Goal: Information Seeking & Learning: Understand process/instructions

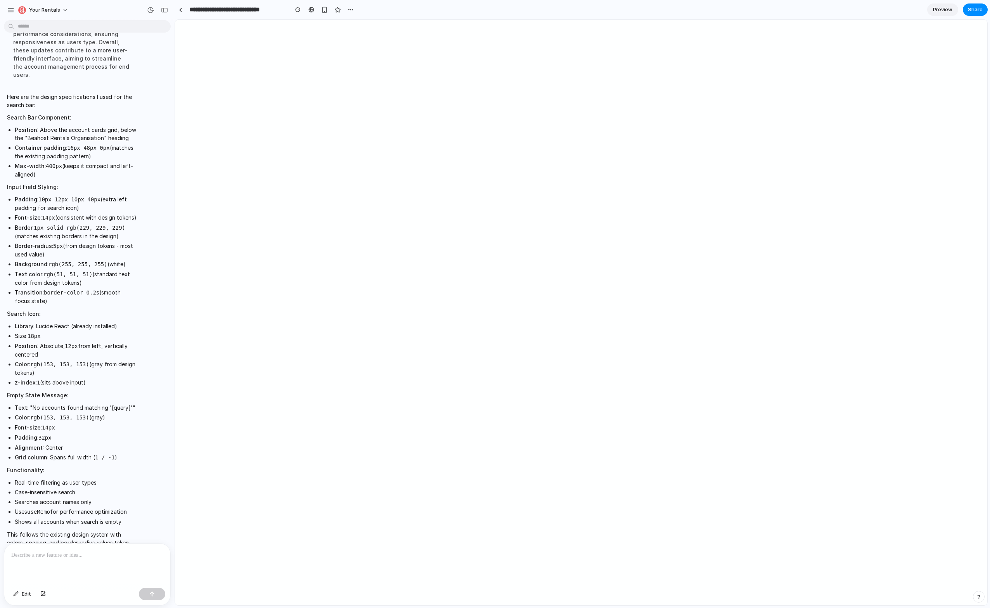
scroll to position [288, 0]
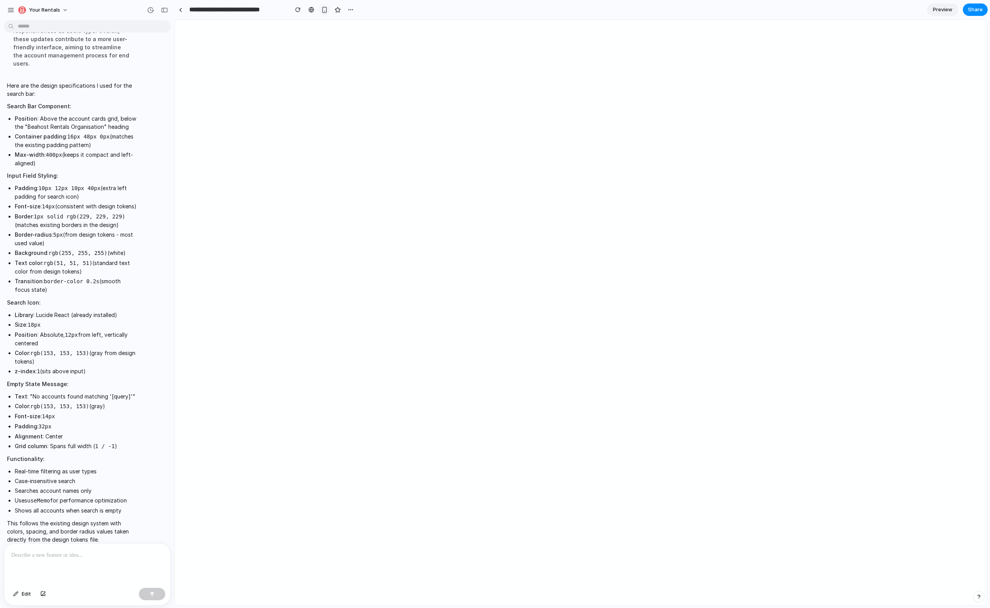
click at [324, 12] on div "button" at bounding box center [324, 10] width 7 height 7
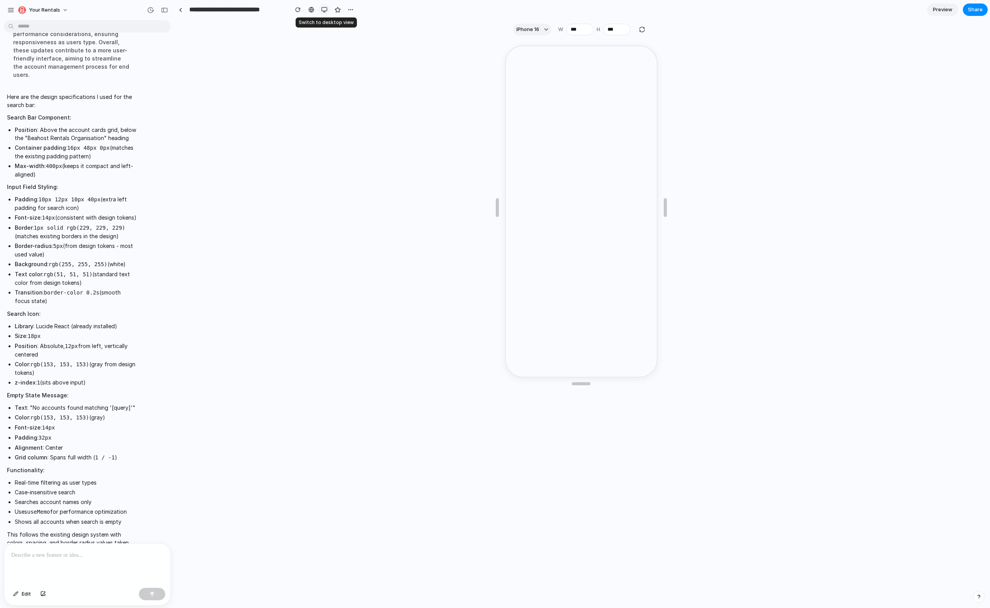
click at [323, 8] on div "button" at bounding box center [324, 10] width 6 height 6
click at [328, 4] on div at bounding box center [325, 10] width 12 height 12
click at [326, 9] on div "button" at bounding box center [324, 10] width 7 height 7
click at [43, 345] on li "Position : Absolute, 12px from left, vertically centered" at bounding box center [76, 350] width 122 height 17
click at [20, 488] on li "Case-insensitive search" at bounding box center [76, 492] width 122 height 8
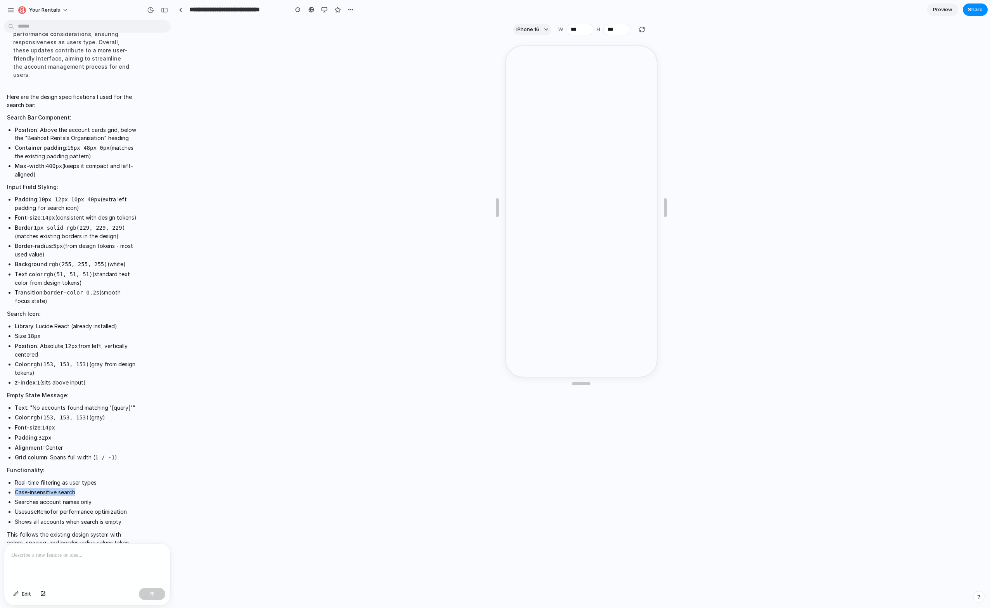
drag, startPoint x: 15, startPoint y: 485, endPoint x: 76, endPoint y: 484, distance: 60.5
click at [76, 488] on li "Case-insensitive search" at bounding box center [76, 492] width 122 height 8
copy li "Case-insensitive search"
click at [28, 518] on li "Shows all accounts when search is empty" at bounding box center [76, 522] width 122 height 8
drag, startPoint x: 15, startPoint y: 513, endPoint x: 138, endPoint y: 516, distance: 123.5
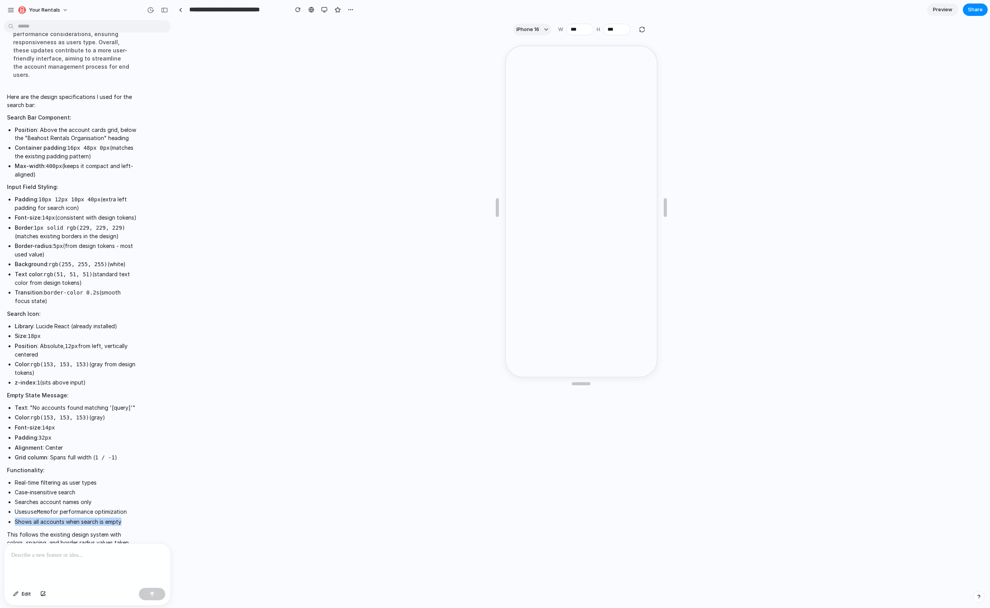
click at [138, 516] on div "Here are the design specifications I used for the search bar: Search Bar Compon…" at bounding box center [72, 324] width 136 height 472
copy li "Shows all accounts when search is empty"
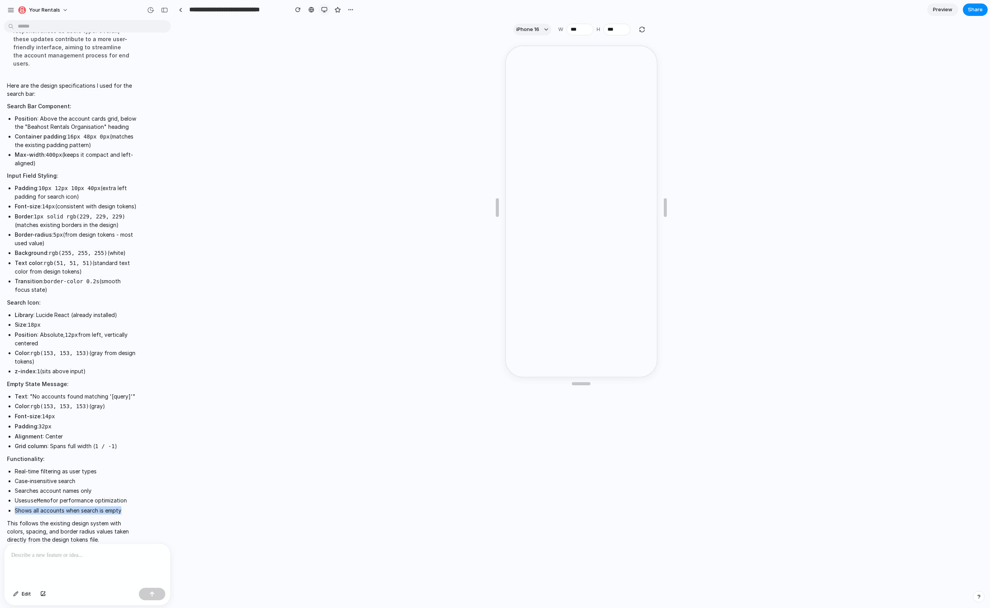
click at [321, 9] on div "button" at bounding box center [324, 10] width 6 height 6
drag, startPoint x: 13, startPoint y: 102, endPoint x: 53, endPoint y: 147, distance: 59.7
click at [53, 147] on ul "Position : Above the account cards grid, below the "Beahost Rentals Organisatio…" at bounding box center [72, 140] width 130 height 53
copy ul "Position : Above the account cards grid, below the "Beahost Rentals Organisatio…"
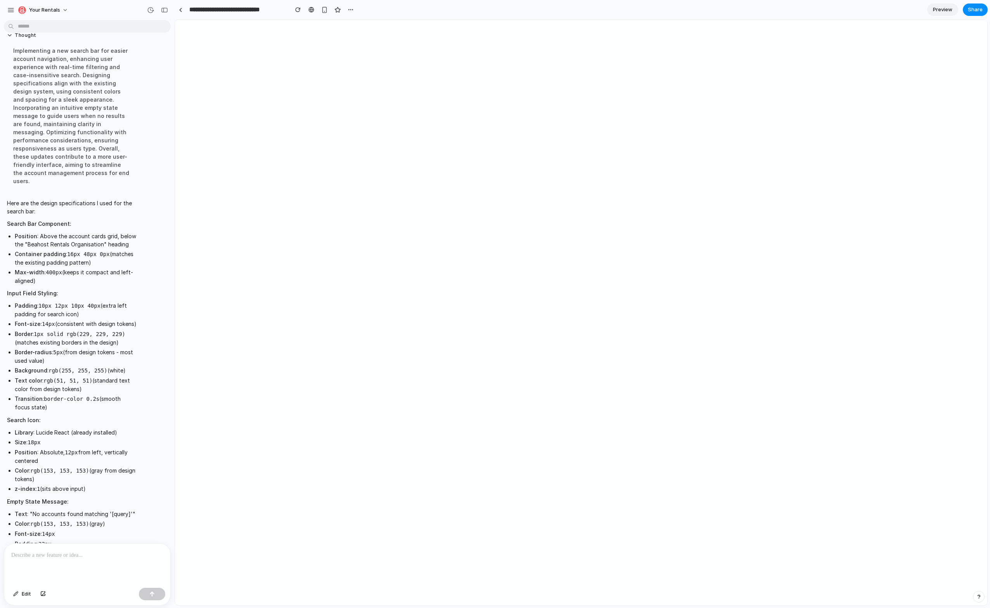
scroll to position [0, 0]
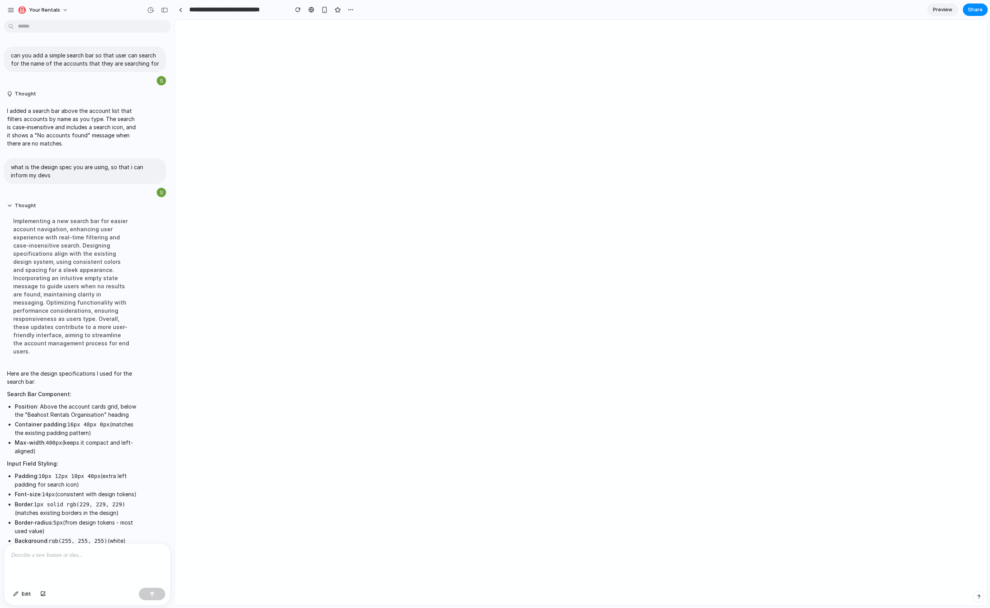
click at [43, 237] on div "Implementing a new search bar for easier account navigation, enhancing user exp…" at bounding box center [72, 286] width 130 height 148
